Goal: Entertainment & Leisure: Consume media (video, audio)

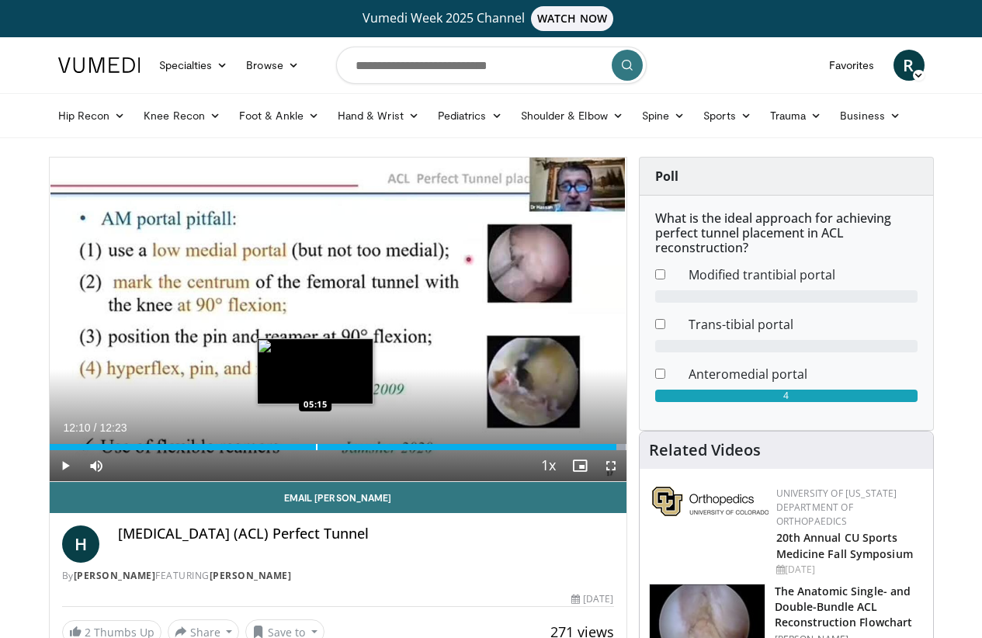
click at [316, 450] on div "Progress Bar" at bounding box center [317, 447] width 2 height 6
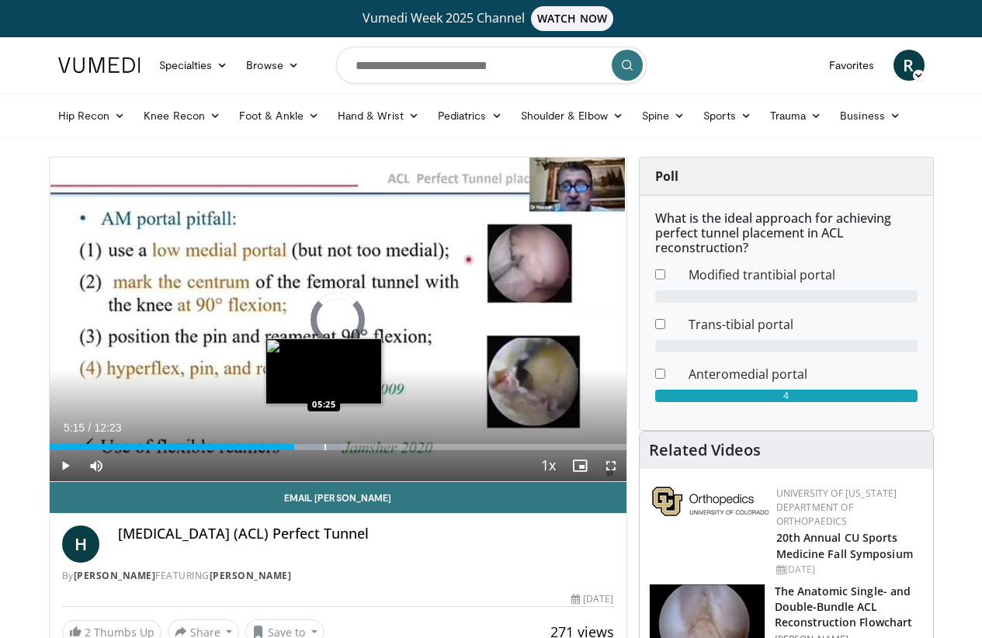
click at [285, 450] on div "Loaded : 50.67% 05:15 05:25" at bounding box center [338, 442] width 577 height 15
click at [335, 450] on div "Progress Bar" at bounding box center [336, 447] width 2 height 6
click at [344, 450] on div "Progress Bar" at bounding box center [345, 447] width 2 height 6
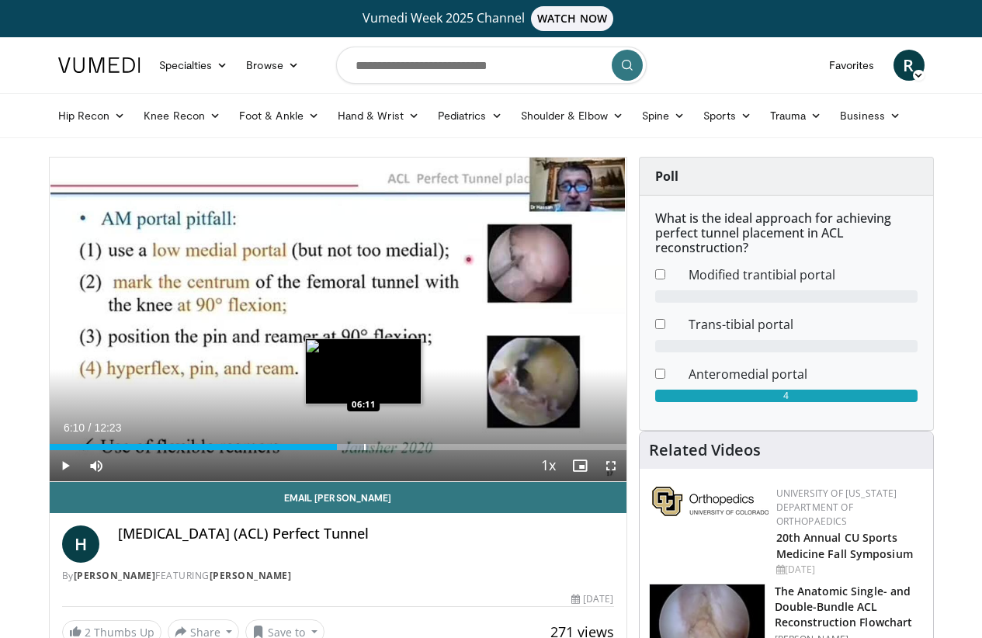
click at [364, 450] on div "Progress Bar" at bounding box center [365, 447] width 2 height 6
click at [373, 450] on div "Progress Bar" at bounding box center [374, 447] width 2 height 6
click at [382, 450] on div "Progress Bar" at bounding box center [383, 447] width 2 height 6
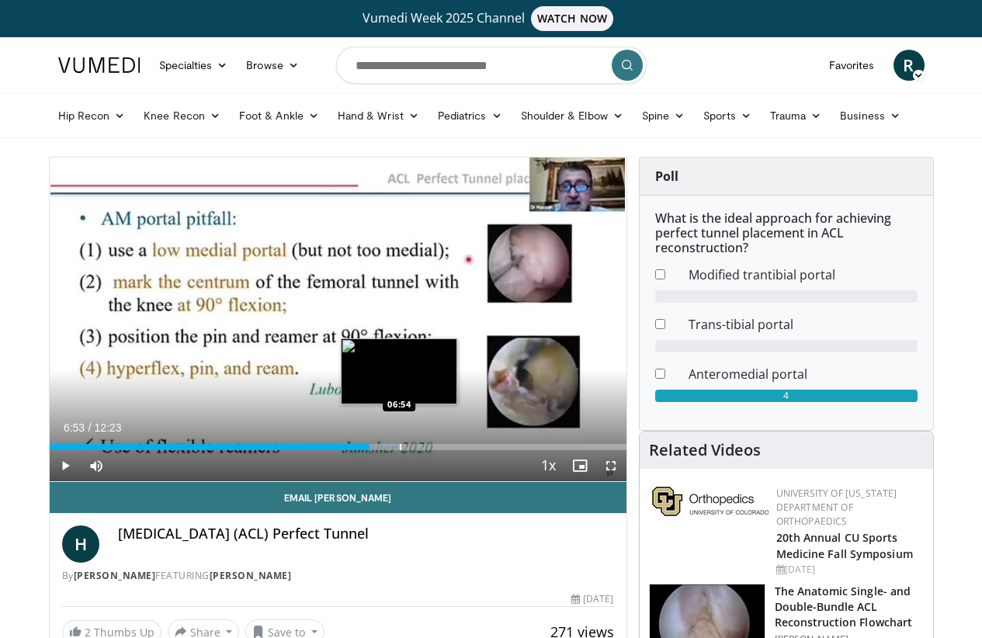
click at [400, 450] on div "Progress Bar" at bounding box center [401, 447] width 2 height 6
click at [410, 450] on div "Progress Bar" at bounding box center [411, 447] width 2 height 6
click at [422, 450] on div "Progress Bar" at bounding box center [423, 447] width 2 height 6
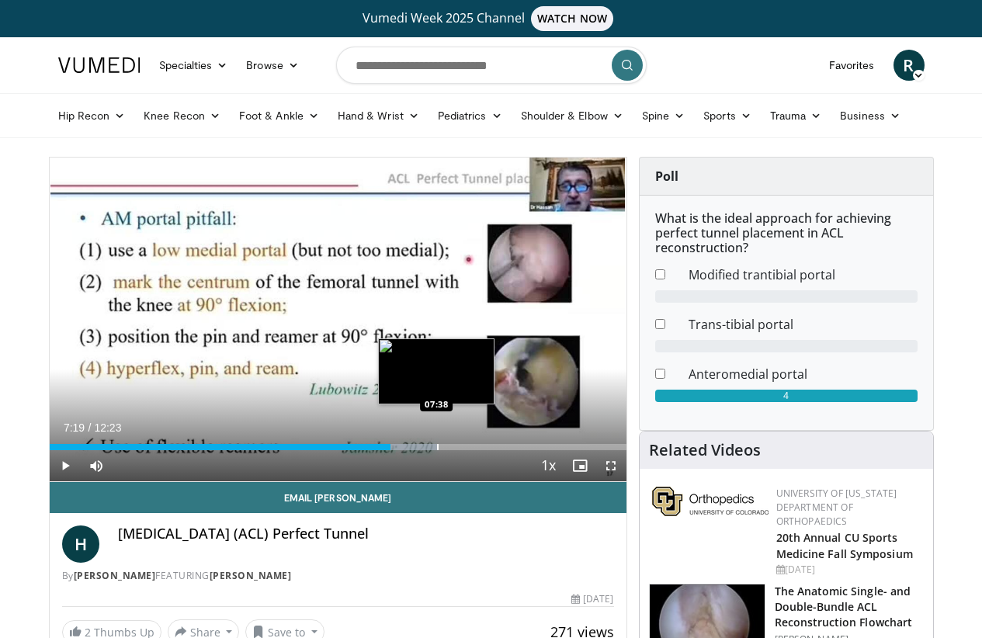
click at [437, 450] on div "Progress Bar" at bounding box center [438, 447] width 2 height 6
click at [449, 450] on div "Progress Bar" at bounding box center [450, 447] width 2 height 6
click at [461, 450] on div "Progress Bar" at bounding box center [462, 447] width 2 height 6
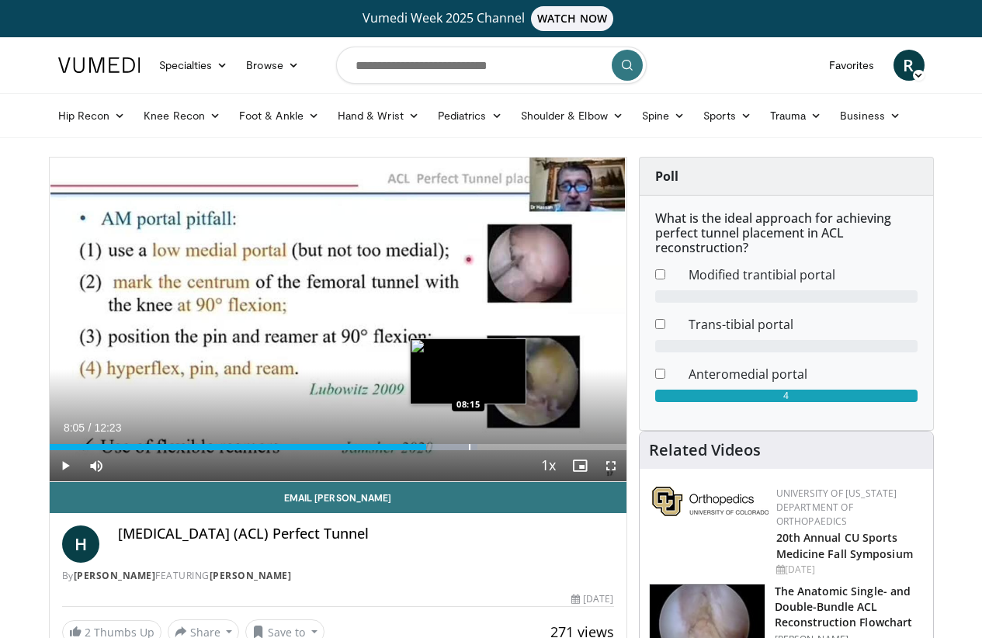
click at [469, 450] on div "Progress Bar" at bounding box center [470, 447] width 2 height 6
click at [487, 450] on div "Progress Bar" at bounding box center [488, 447] width 2 height 6
click at [495, 450] on div "Progress Bar" at bounding box center [496, 447] width 2 height 6
click at [487, 450] on div "Progress Bar" at bounding box center [488, 447] width 2 height 6
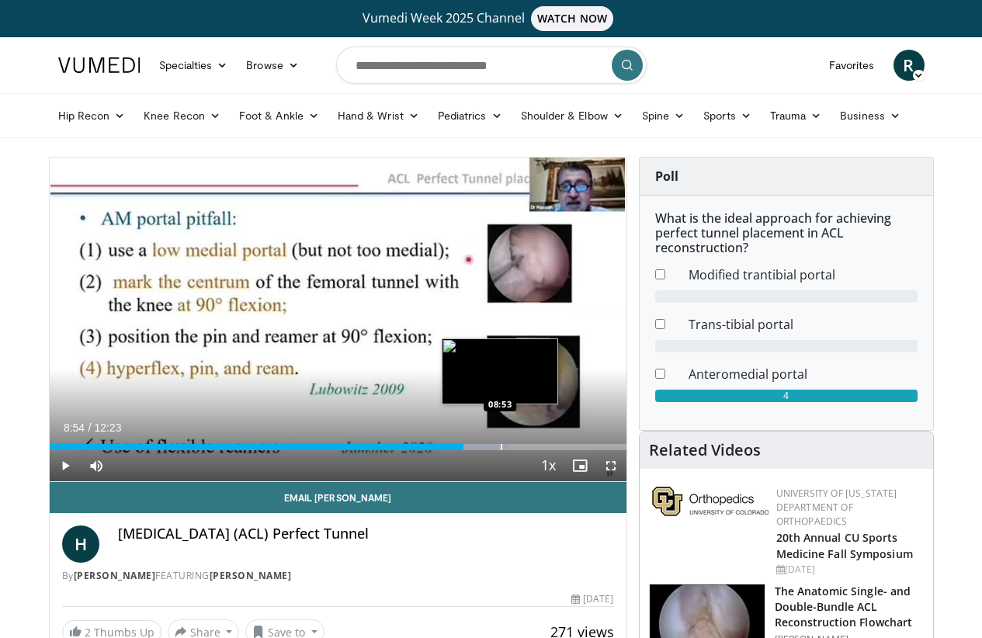
click at [501, 450] on div "Progress Bar" at bounding box center [502, 447] width 2 height 6
click at [518, 450] on div "Progress Bar" at bounding box center [519, 447] width 2 height 6
click at [527, 450] on div "Progress Bar" at bounding box center [528, 447] width 2 height 6
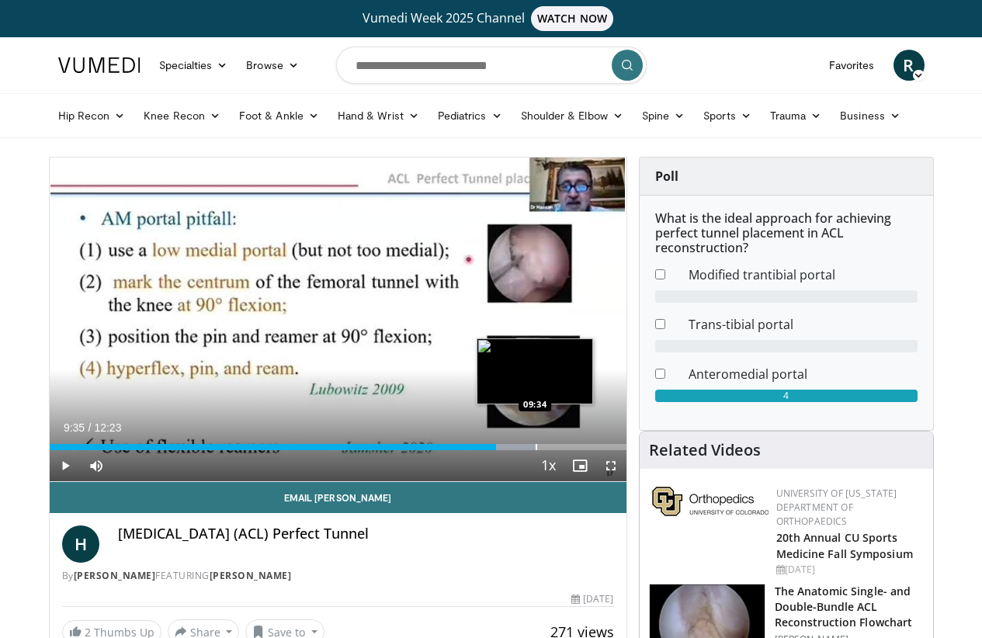
click at [536, 450] on div "Progress Bar" at bounding box center [537, 447] width 2 height 6
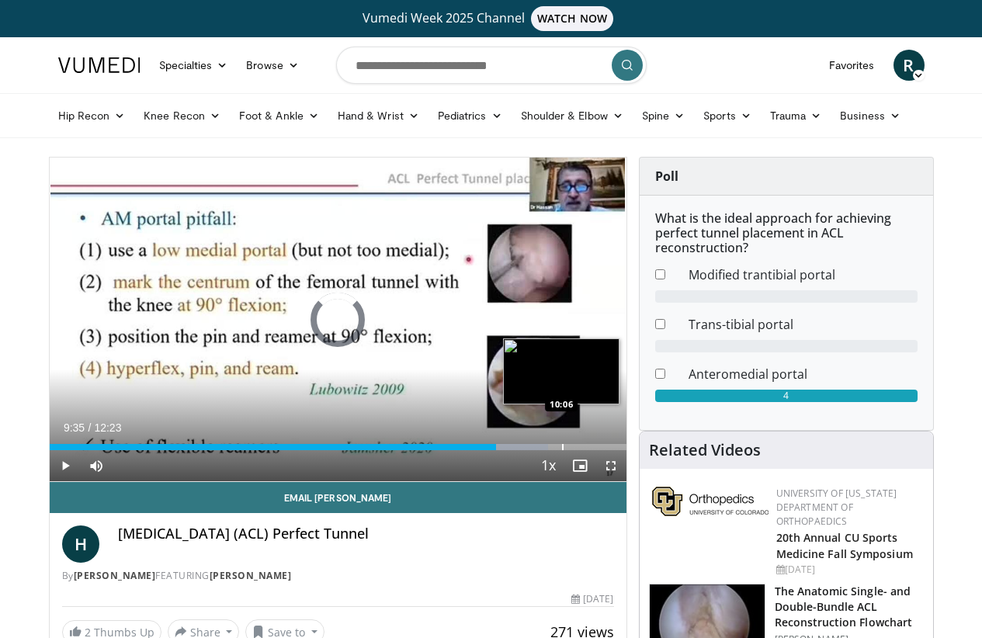
click at [562, 450] on div "Progress Bar" at bounding box center [563, 447] width 2 height 6
click at [578, 450] on div "Progress Bar" at bounding box center [579, 447] width 2 height 6
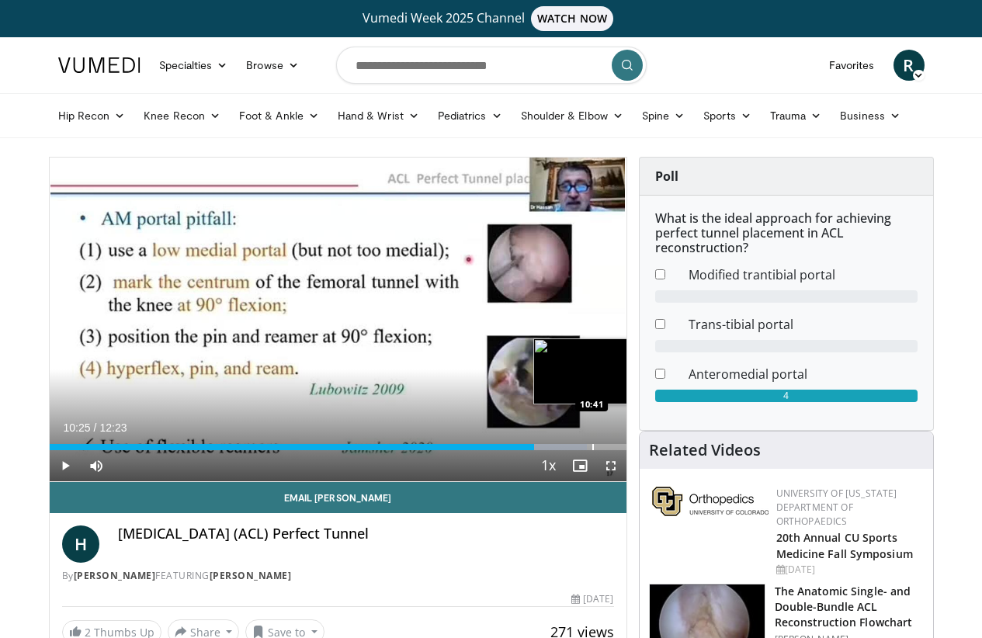
click at [592, 450] on div "Progress Bar" at bounding box center [593, 447] width 2 height 6
click at [50, 481] on span "Video Player" at bounding box center [65, 465] width 31 height 31
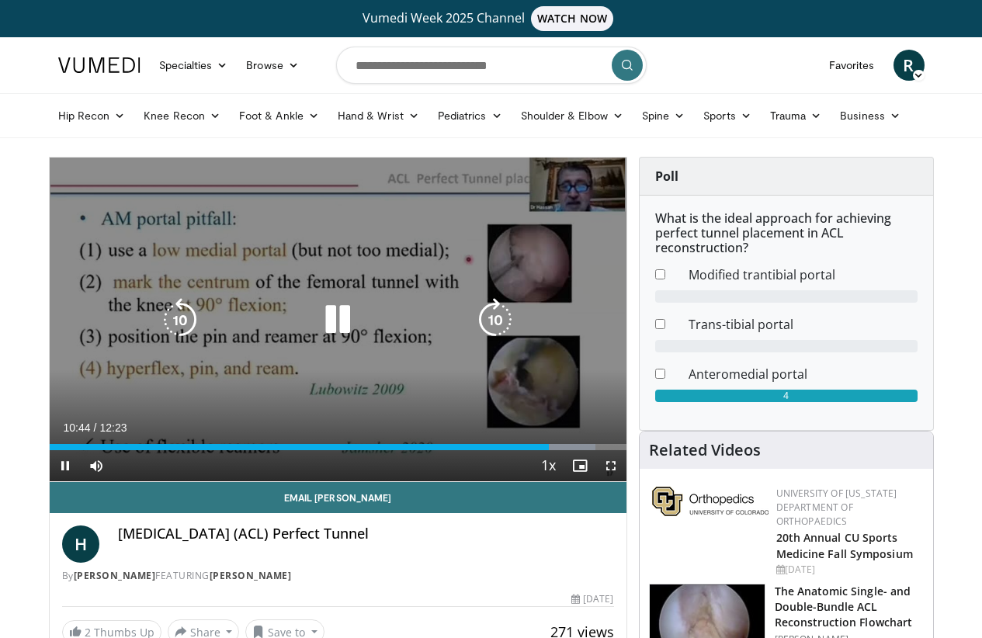
click at [316, 341] on icon "Video Player" at bounding box center [337, 319] width 43 height 43
click at [324, 333] on icon "Video Player" at bounding box center [337, 319] width 43 height 43
